Goal: Transaction & Acquisition: Purchase product/service

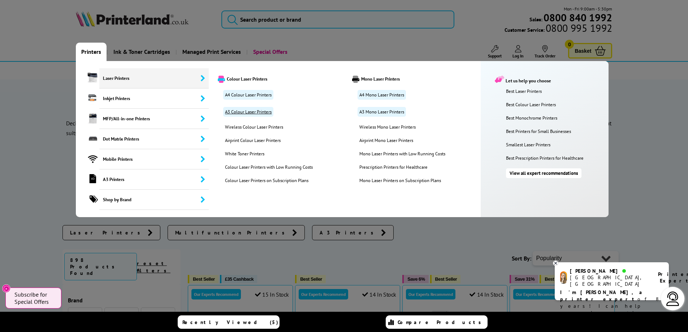
click at [250, 112] on link "A3 Colour Laser Printers" at bounding box center [248, 112] width 50 height 10
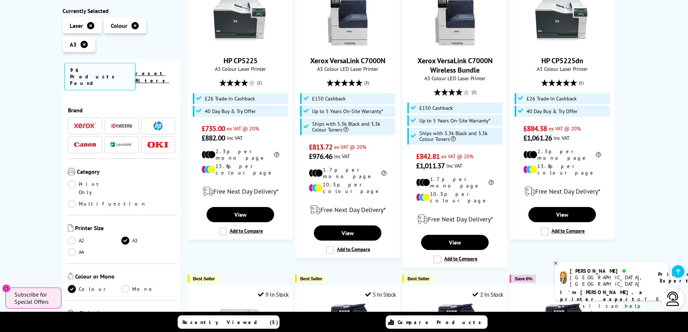
scroll to position [614, 0]
